Goal: Information Seeking & Learning: Learn about a topic

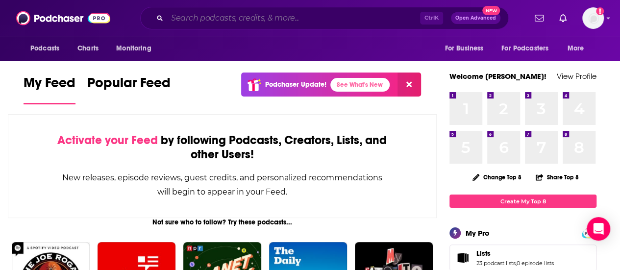
click at [236, 21] on input "Search podcasts, credits, & more..." at bounding box center [293, 18] width 253 height 16
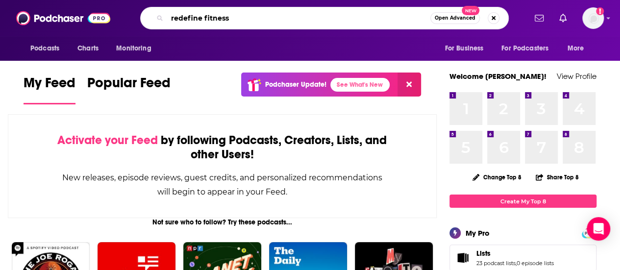
type input "redefine fitness"
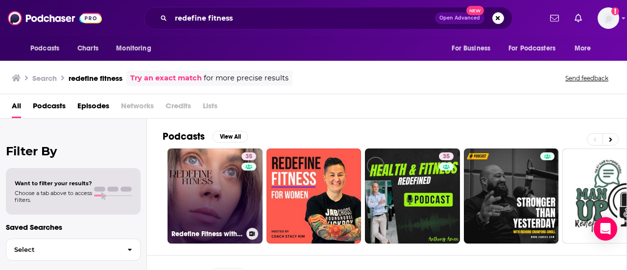
click at [198, 196] on link "35 Redefine Fitness with [PERSON_NAME]" at bounding box center [215, 196] width 95 height 95
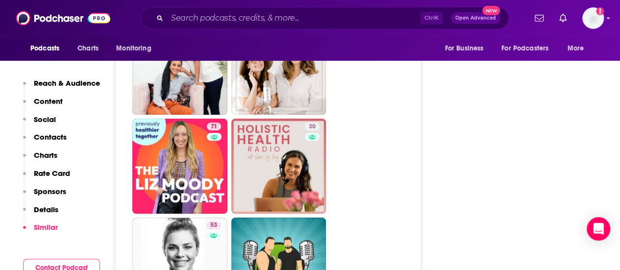
scroll to position [2108, 0]
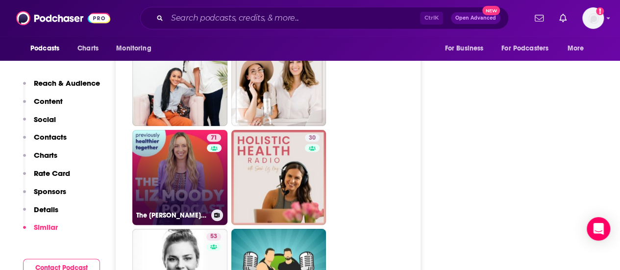
click at [167, 187] on link "71 The [PERSON_NAME] Podcast" at bounding box center [179, 177] width 95 height 95
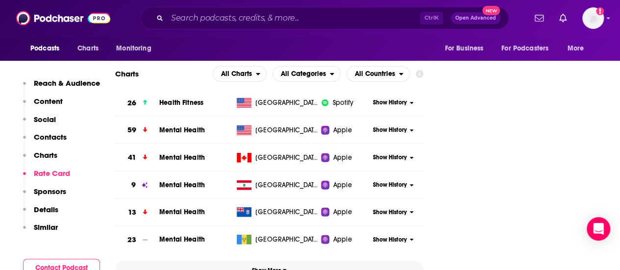
scroll to position [882, 0]
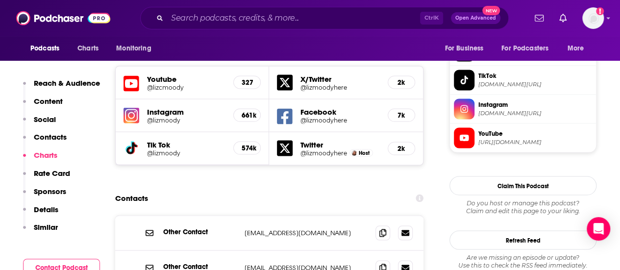
type input "[URL][DOMAIN_NAME]"
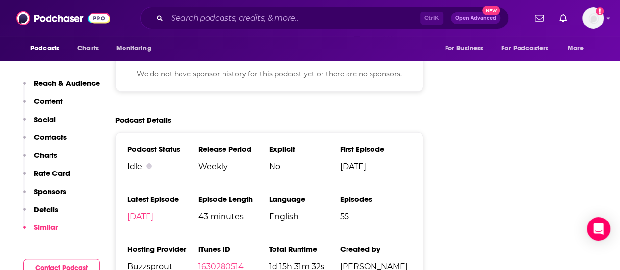
scroll to position [1372, 0]
